Goal: Use online tool/utility: Utilize a website feature to perform a specific function

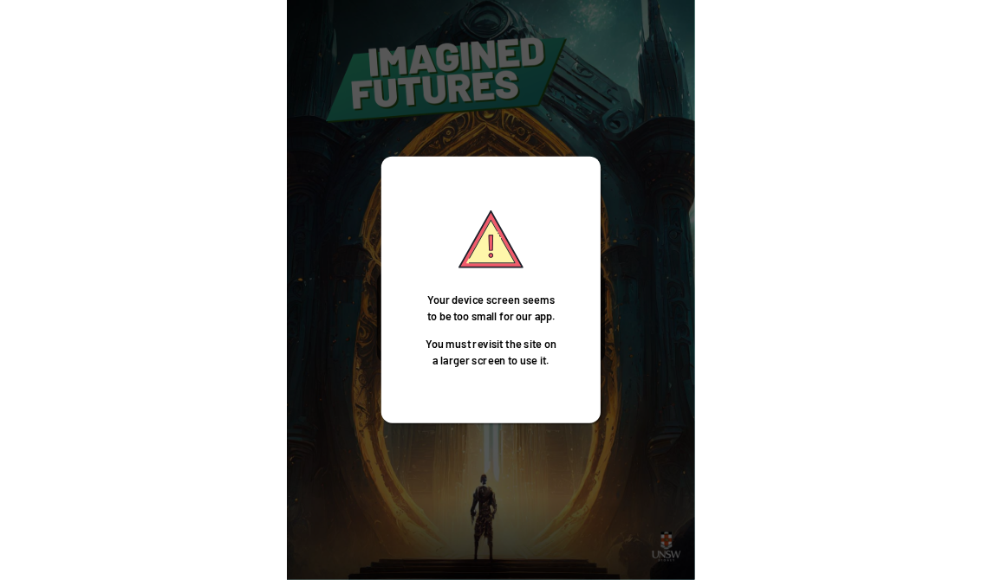
scroll to position [27, 0]
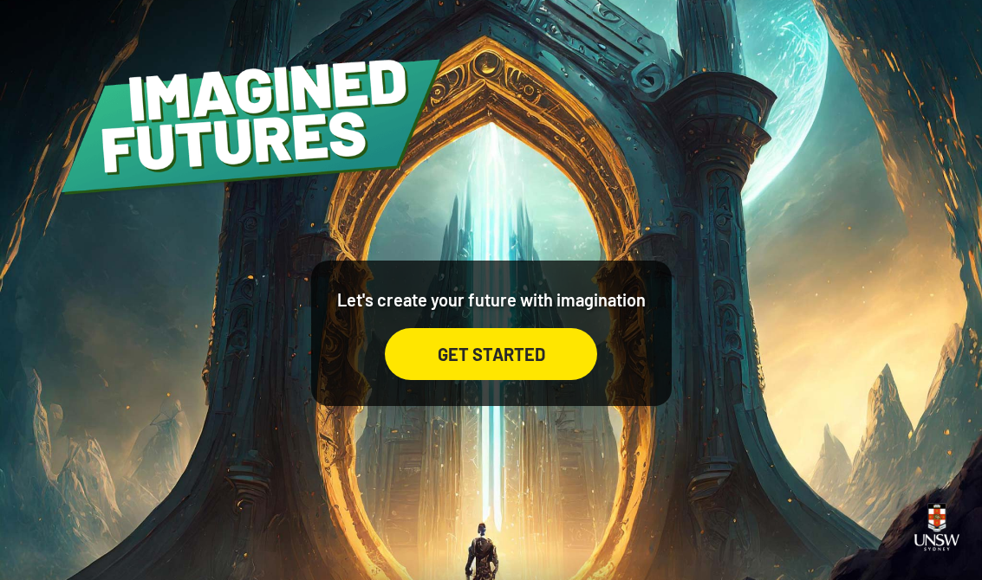
click at [529, 347] on div "GET STARTED" at bounding box center [491, 354] width 212 height 52
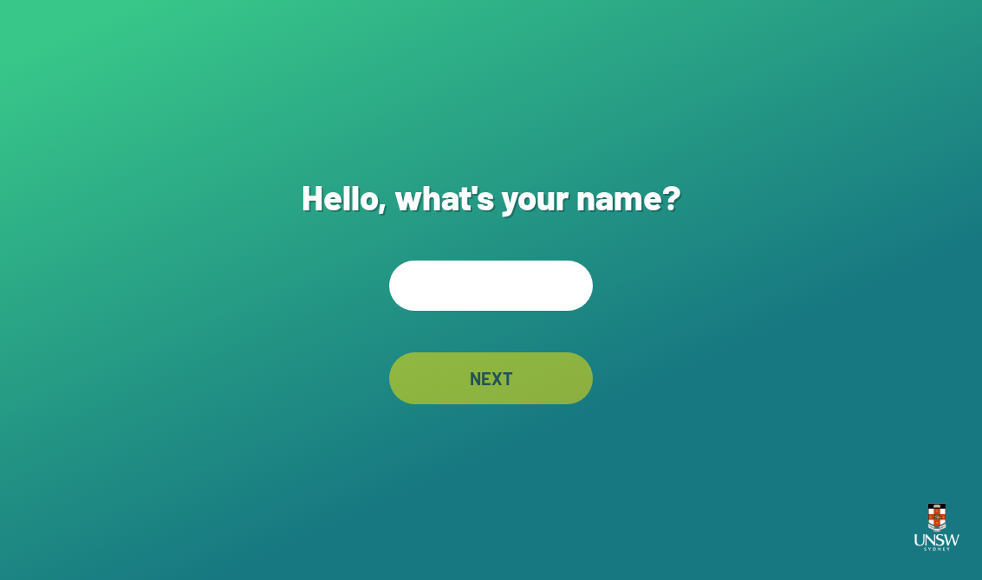
click at [517, 311] on input "text" at bounding box center [491, 286] width 204 height 50
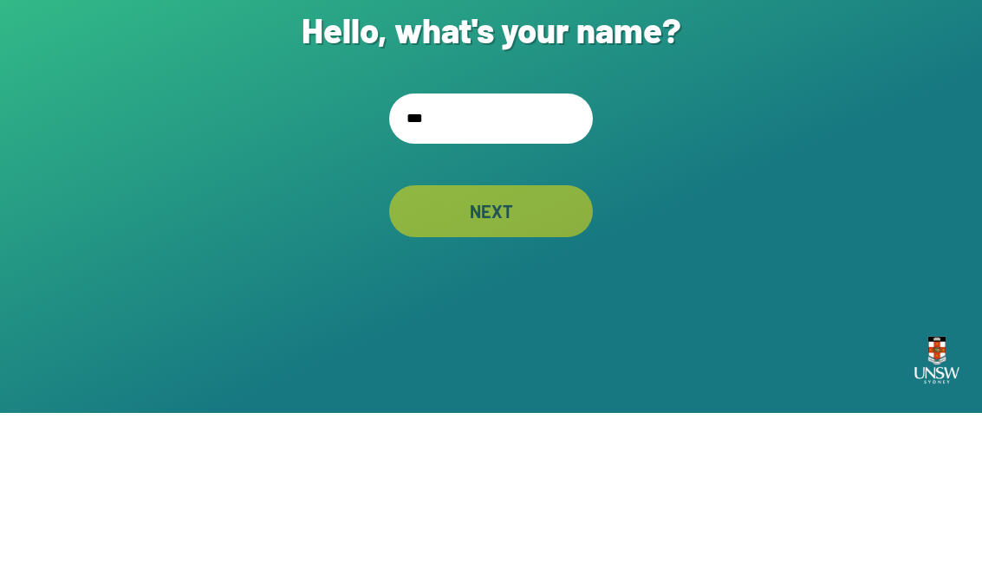
type input "****"
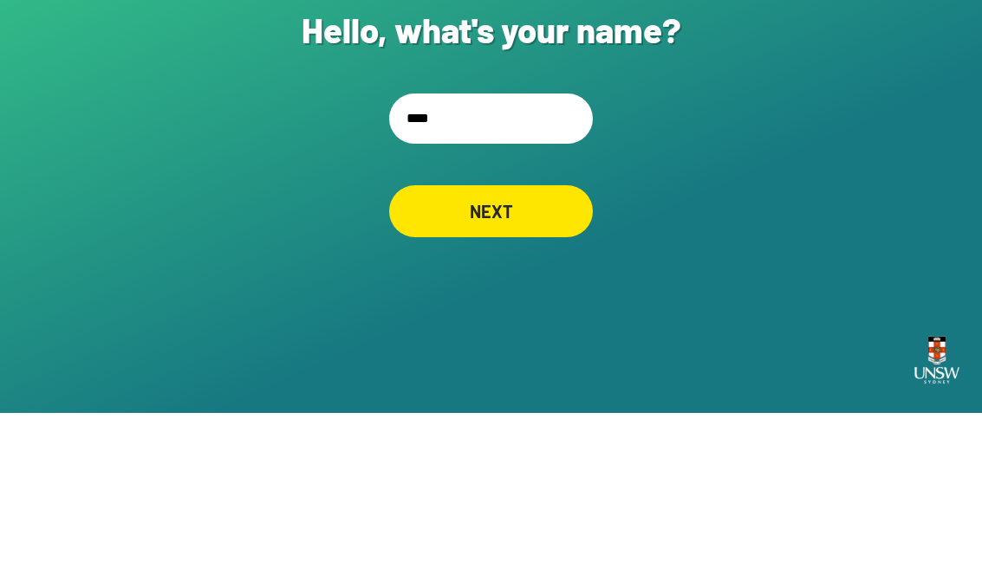
click at [425, 353] on div "NEXT" at bounding box center [491, 379] width 204 height 52
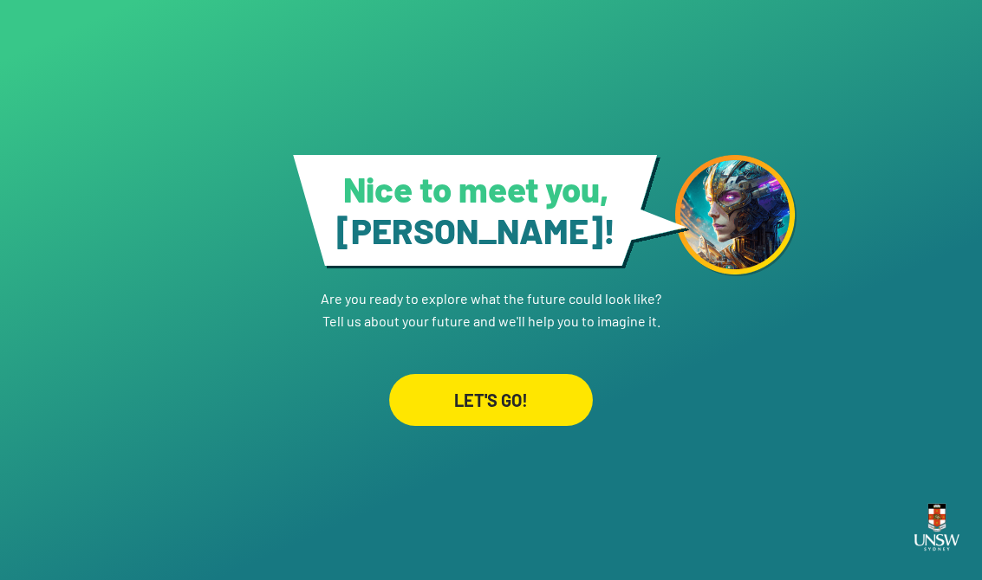
click at [548, 387] on div "LET'S GO!" at bounding box center [491, 400] width 204 height 52
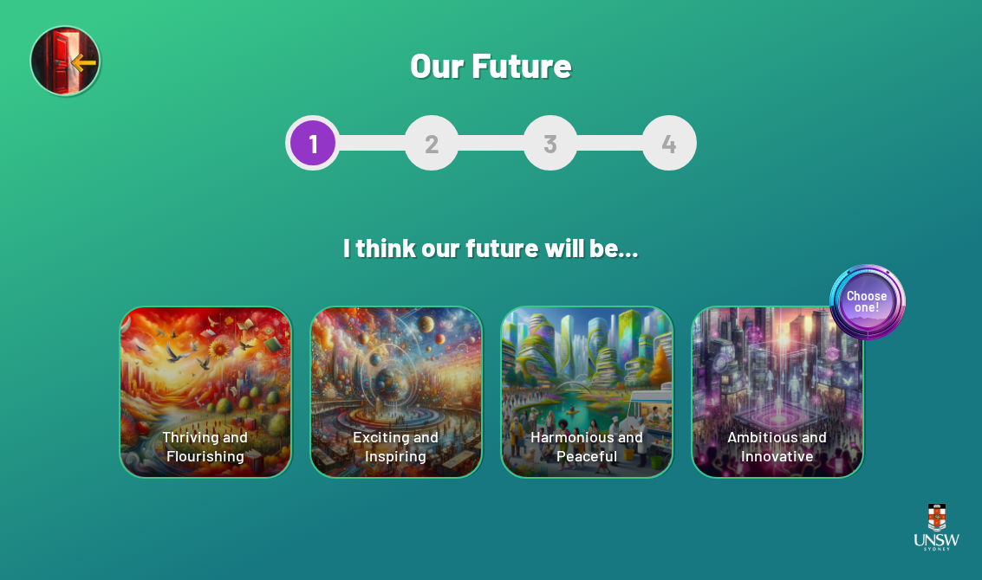
click at [644, 351] on div "Choose one! Ambitious and Innovative" at bounding box center [777, 393] width 170 height 170
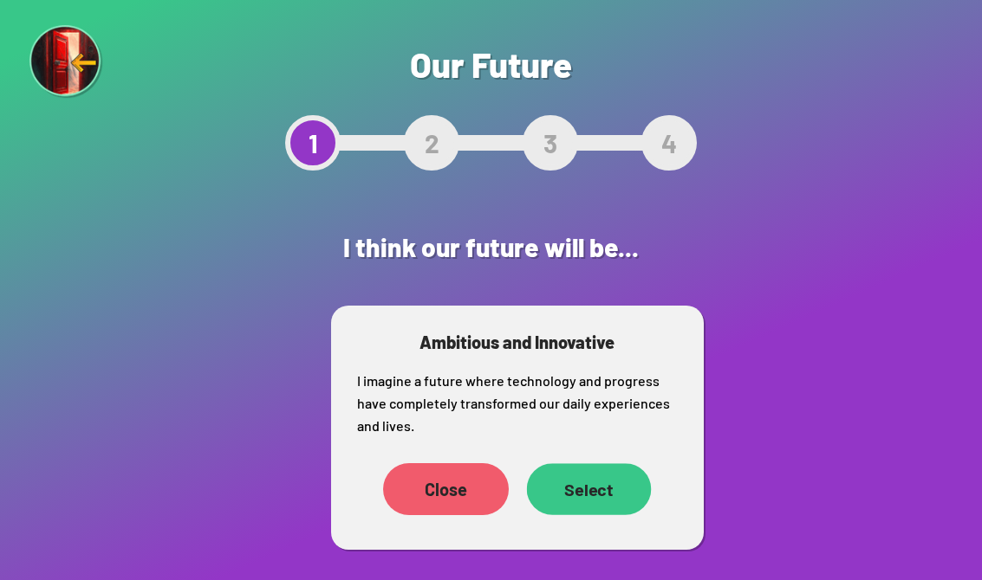
click at [617, 496] on div "Select" at bounding box center [588, 488] width 125 height 51
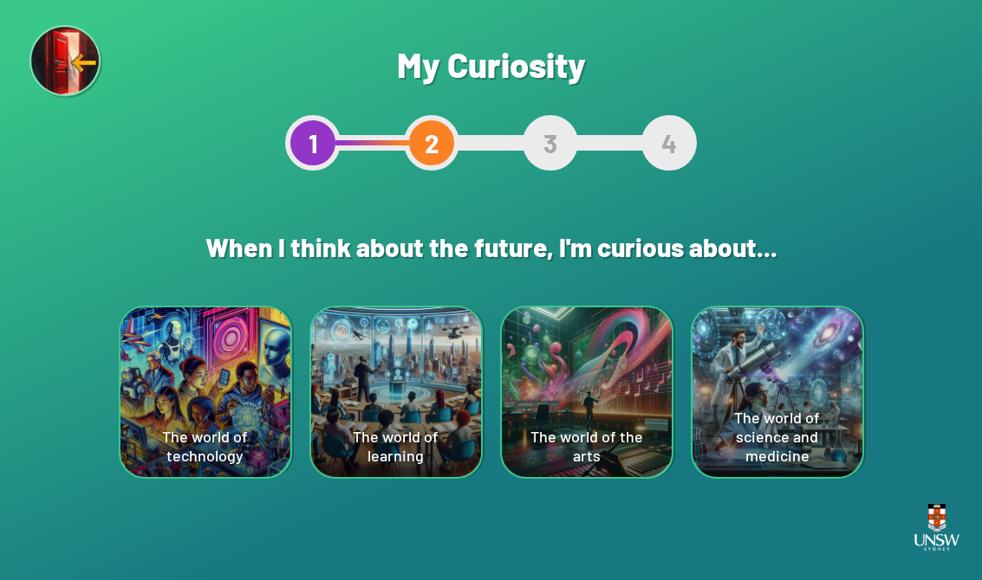
click at [635, 378] on div "The world of the arts" at bounding box center [587, 393] width 170 height 170
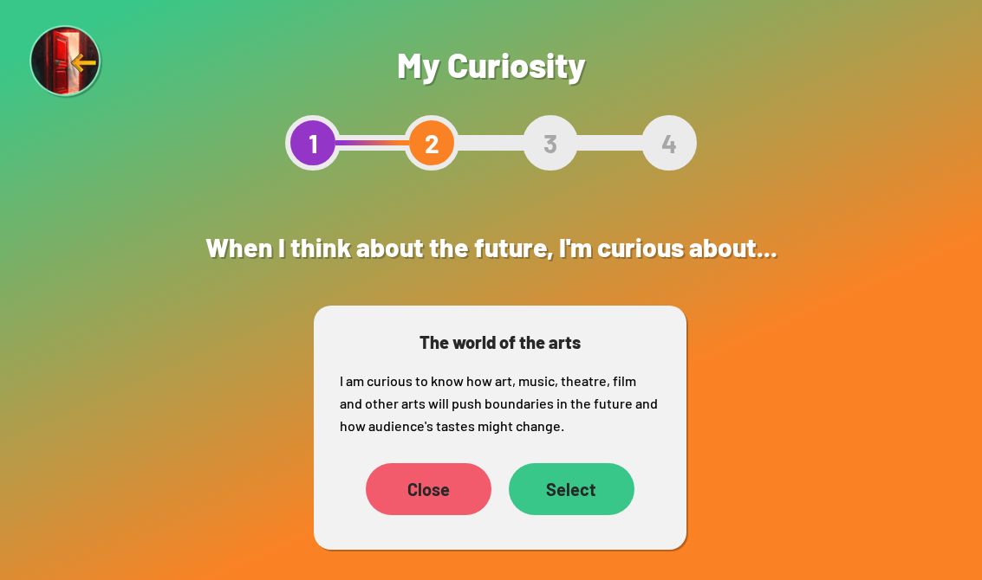
click at [574, 489] on div "Select" at bounding box center [572, 489] width 126 height 52
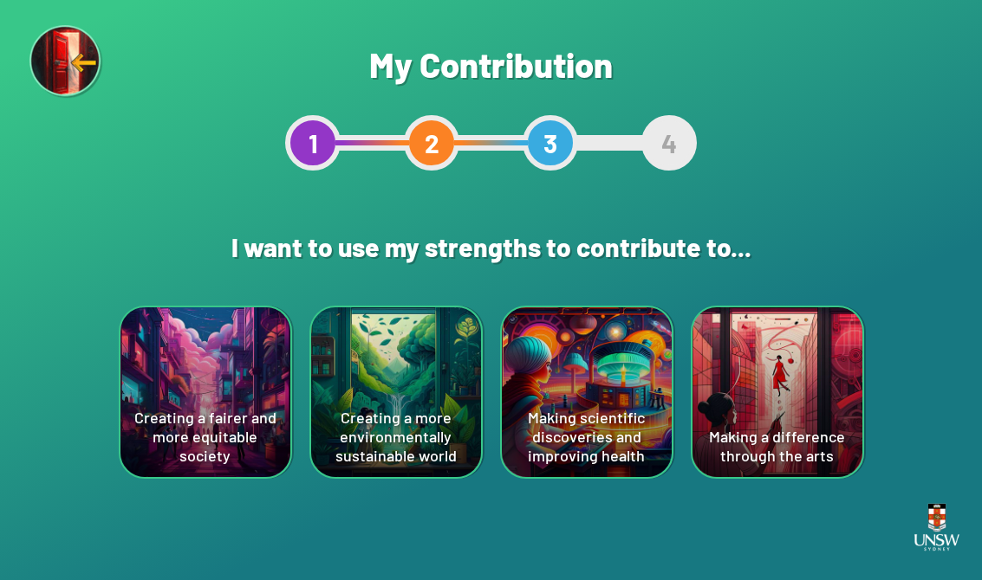
click at [644, 390] on div "Making a difference through the arts" at bounding box center [777, 393] width 170 height 170
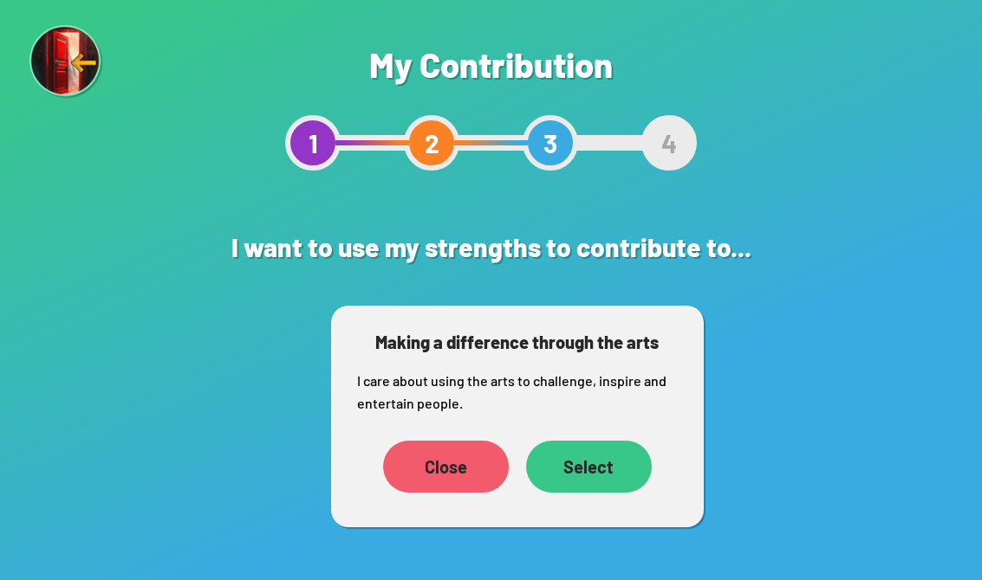
click at [615, 470] on div "Select" at bounding box center [589, 467] width 126 height 52
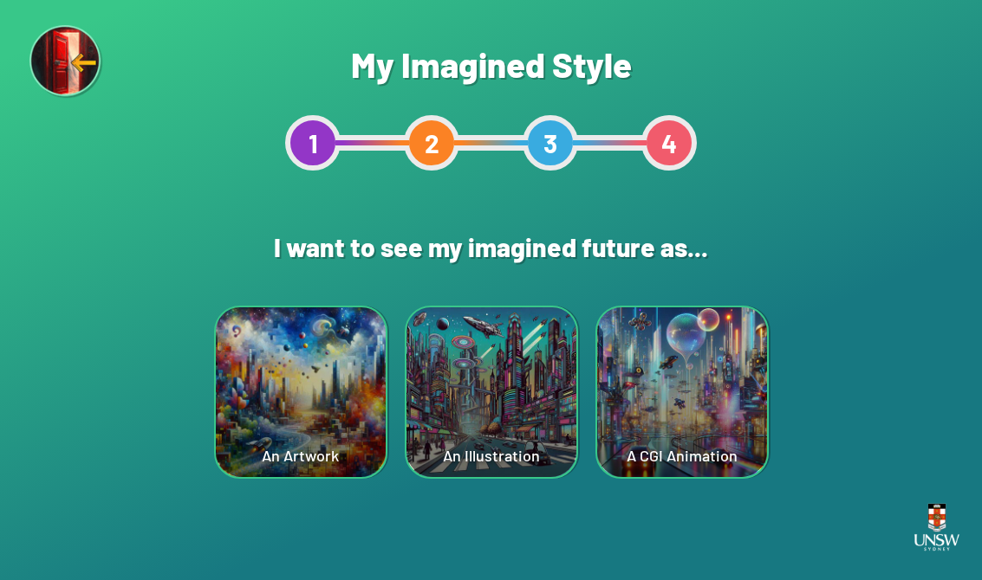
click at [470, 382] on div "An Illustration" at bounding box center [491, 393] width 170 height 170
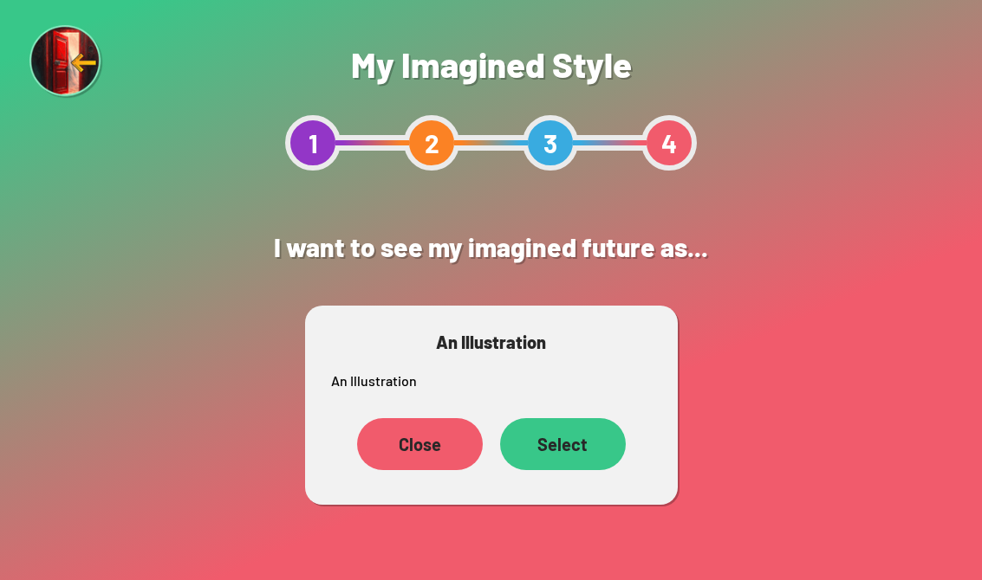
click at [561, 434] on div "Select" at bounding box center [563, 444] width 126 height 52
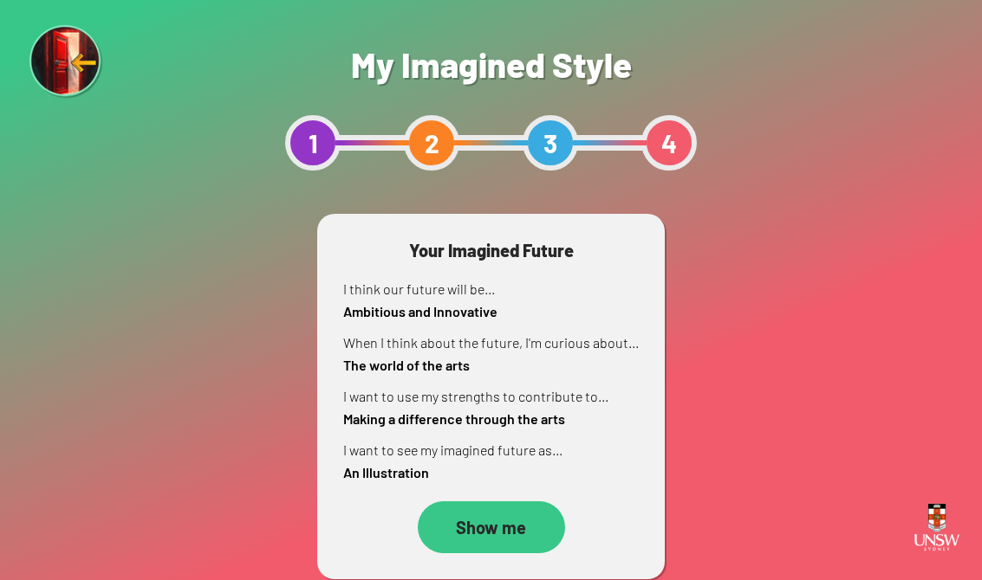
click at [482, 508] on div "Show me" at bounding box center [491, 528] width 147 height 52
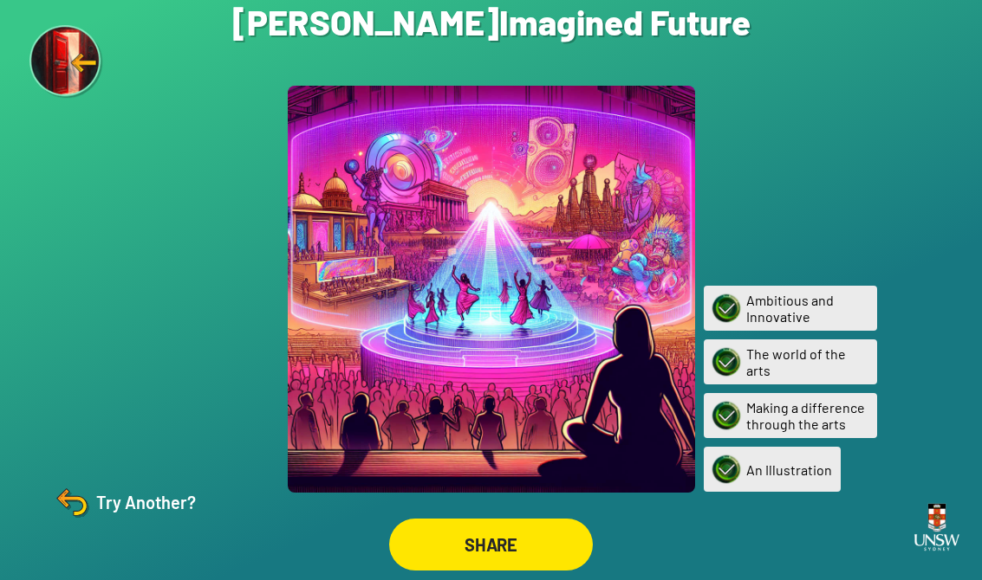
click at [553, 562] on div "SHARE" at bounding box center [491, 545] width 204 height 52
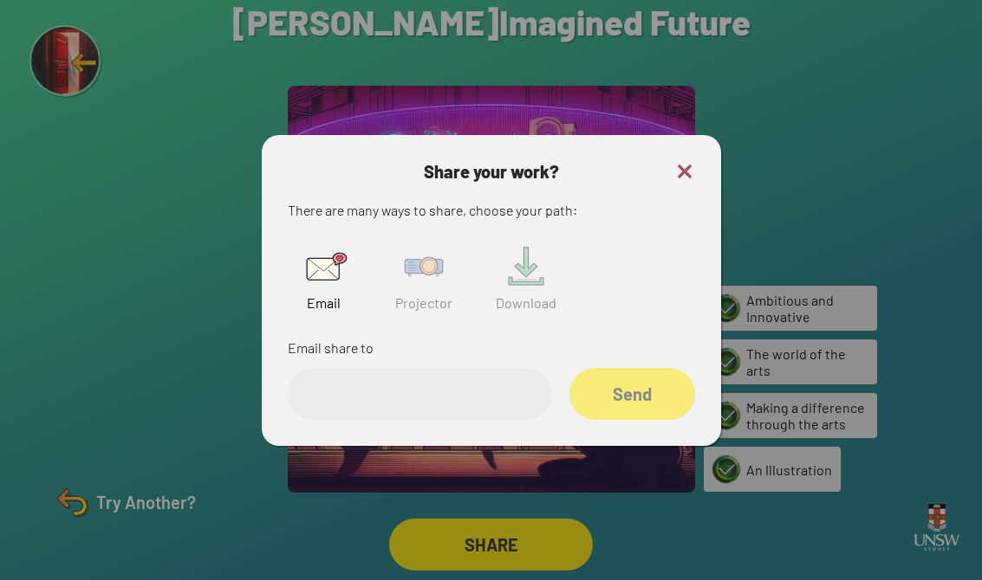
click at [419, 289] on img at bounding box center [423, 266] width 55 height 55
click at [425, 407] on input "text" at bounding box center [420, 394] width 264 height 52
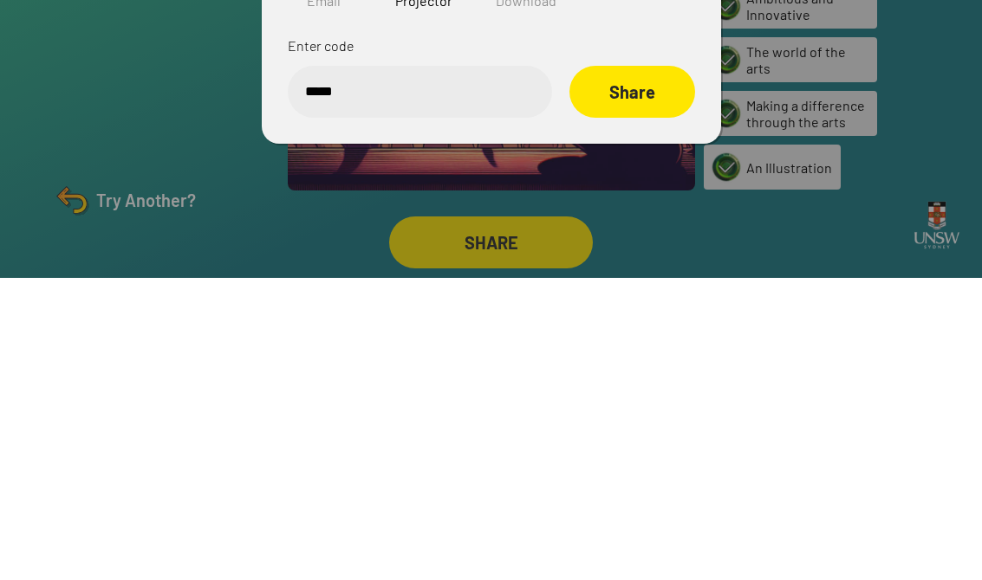
type input "******"
click at [644, 368] on div "Share" at bounding box center [632, 394] width 126 height 52
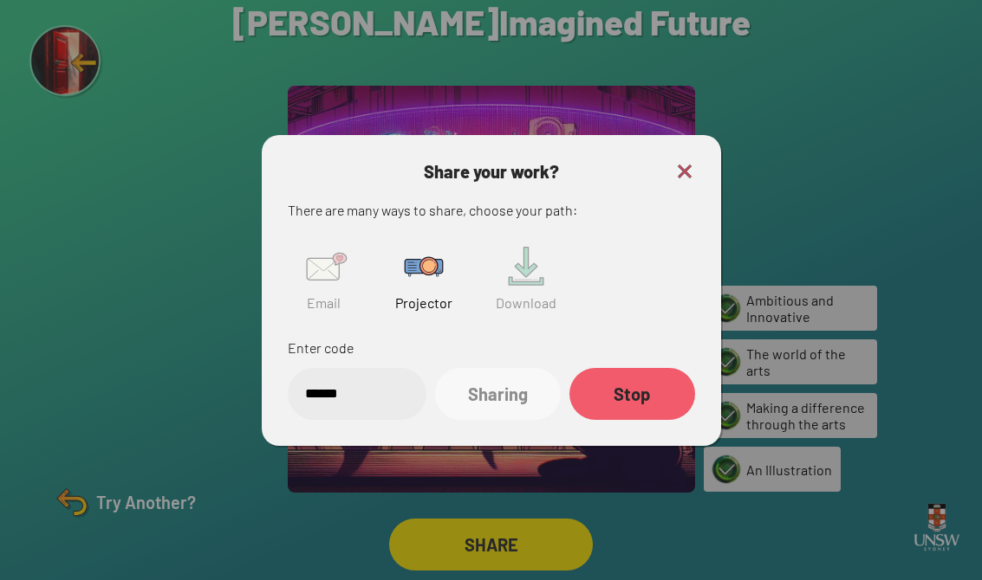
click at [644, 139] on div at bounding box center [491, 290] width 982 height 580
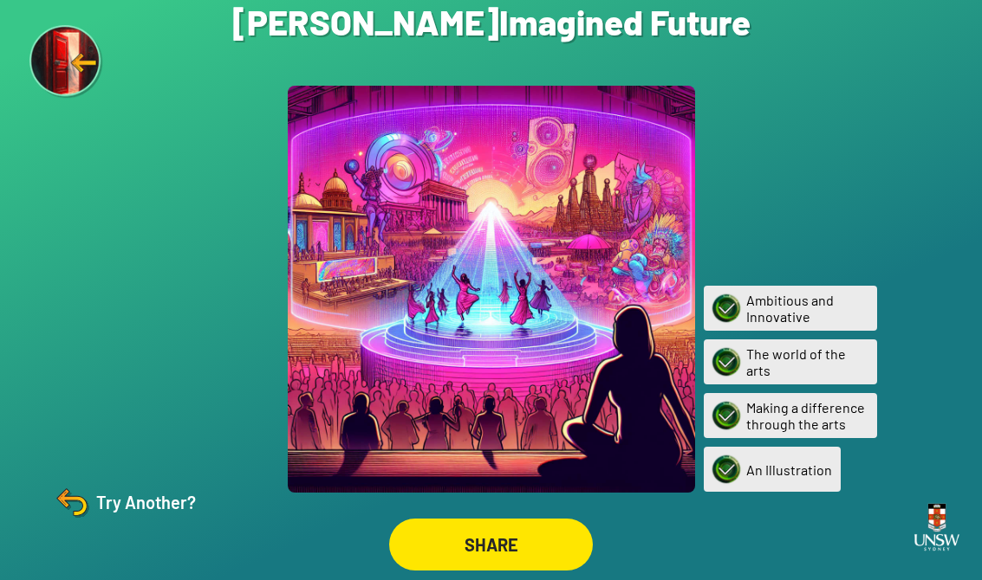
click at [81, 499] on img at bounding box center [72, 503] width 42 height 42
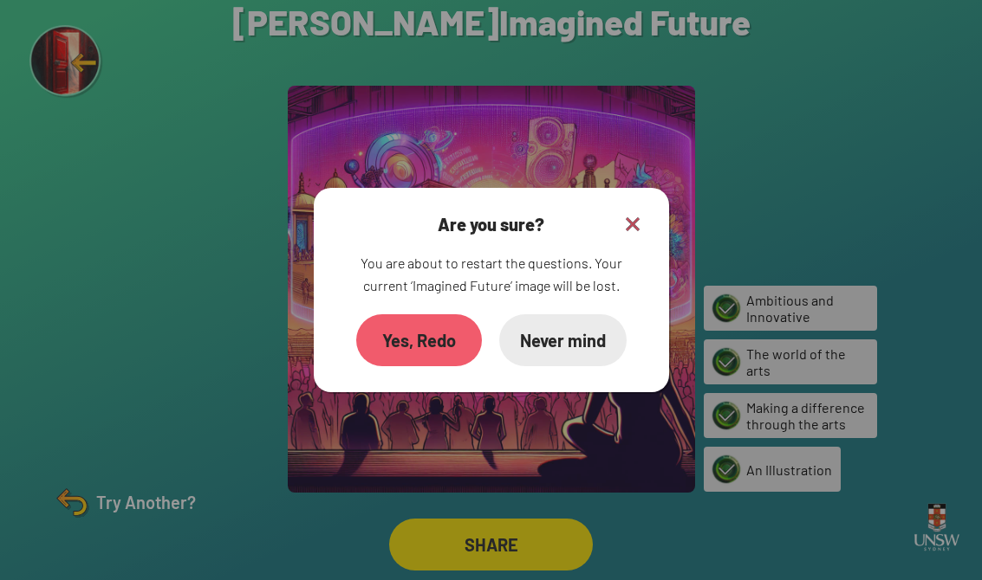
click at [641, 216] on img at bounding box center [632, 224] width 21 height 21
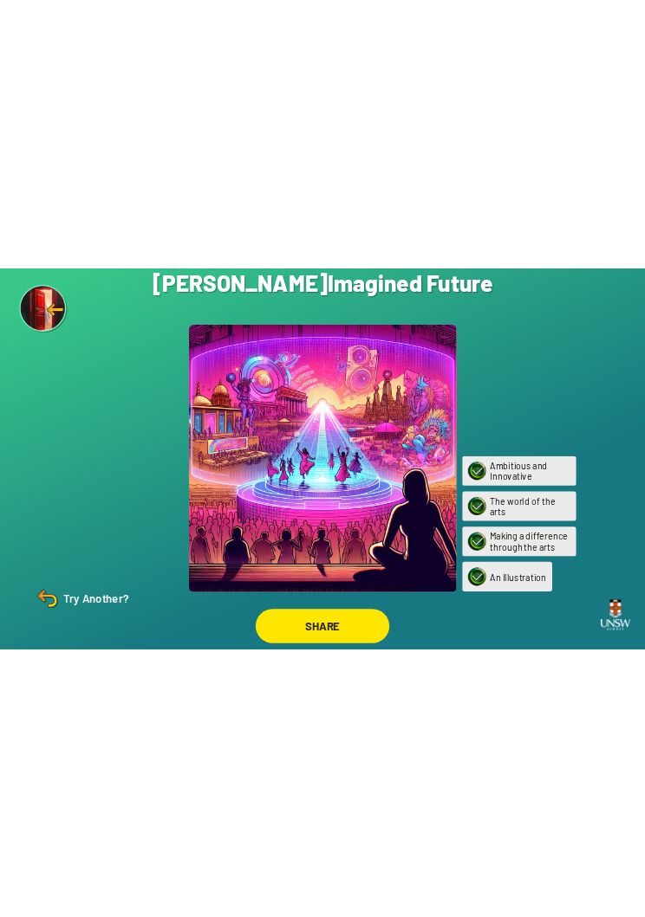
scroll to position [0, 0]
